Goal: Obtain resource: Download file/media

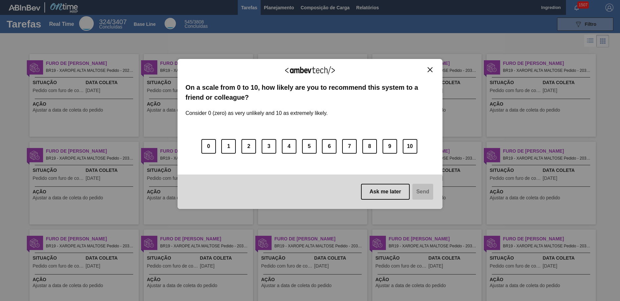
click at [430, 70] on img "Close" at bounding box center [429, 69] width 5 height 5
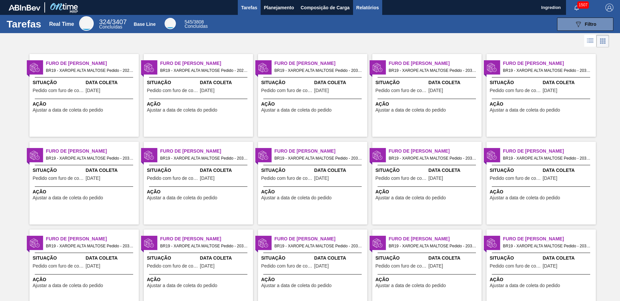
click at [367, 7] on span "Relatórios" at bounding box center [367, 8] width 23 height 8
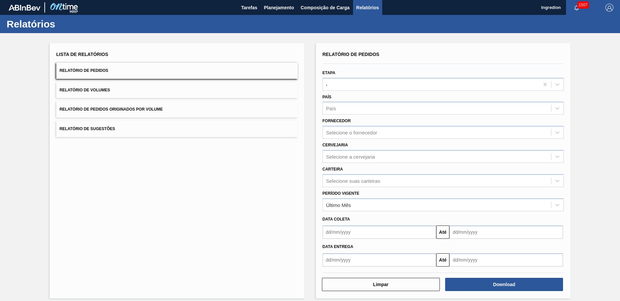
type input "Aguardando Faturamento"
type input "Xarope"
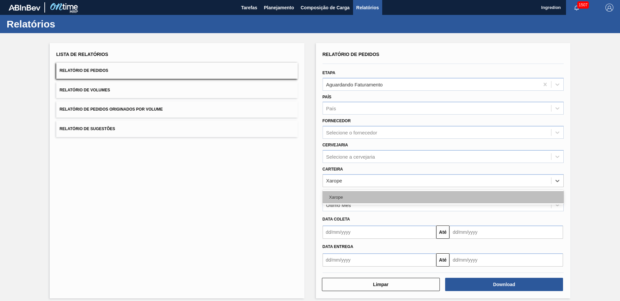
click at [442, 197] on div "Xarope" at bounding box center [442, 197] width 241 height 12
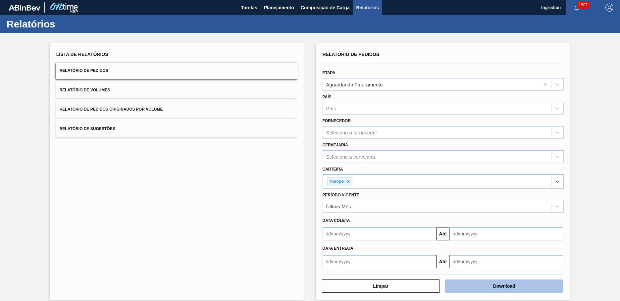
click at [503, 286] on button "Download" at bounding box center [504, 285] width 118 height 13
